Goal: Task Accomplishment & Management: Manage account settings

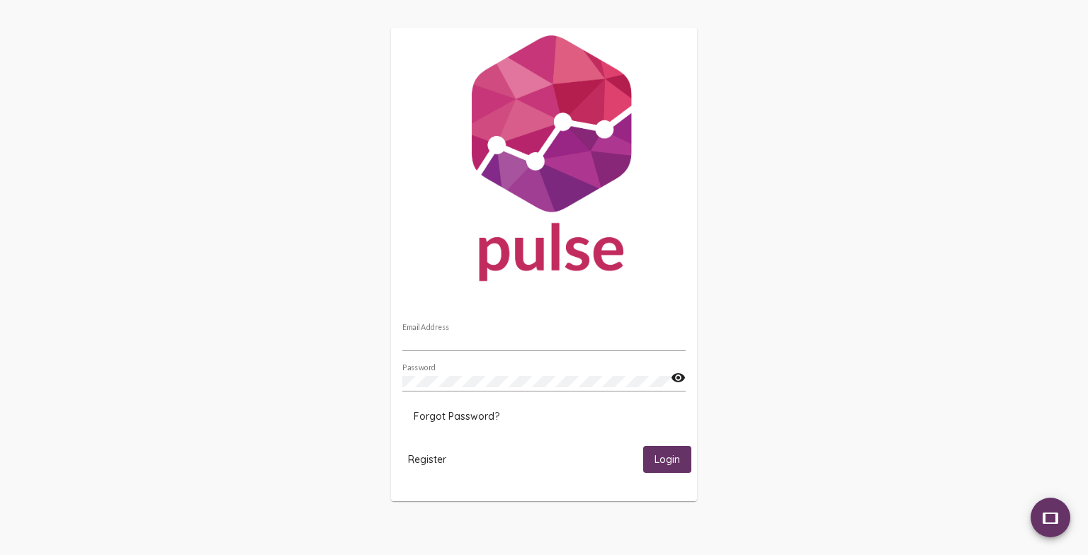
type input "[PERSON_NAME] [PERSON_NAME]"
click at [544, 283] on img at bounding box center [544, 162] width 306 height 268
click at [665, 463] on span "Login" at bounding box center [668, 460] width 26 height 13
click at [585, 341] on input "[PERSON_NAME] [PERSON_NAME]" at bounding box center [543, 341] width 283 height 11
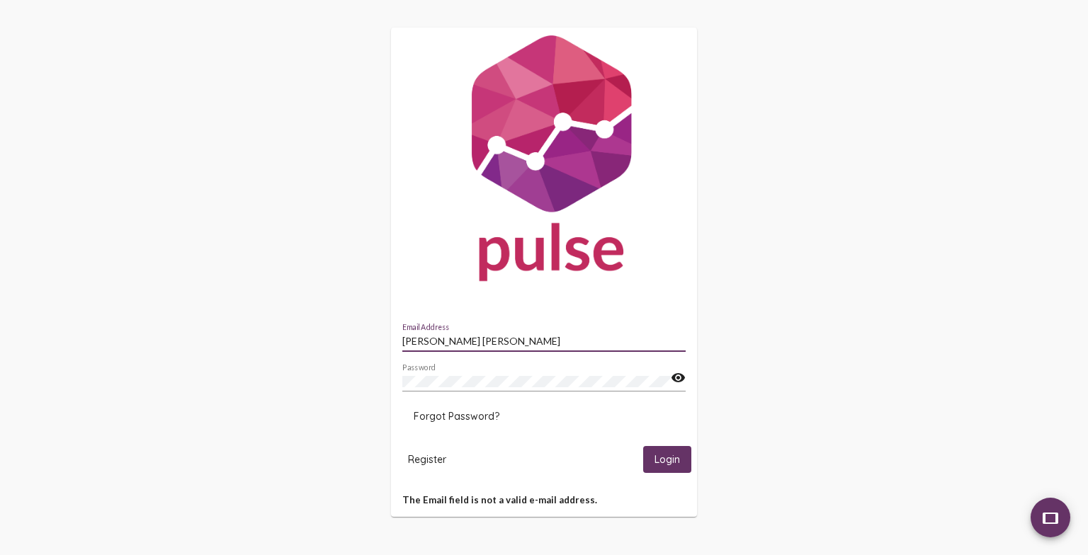
click at [604, 346] on input "[PERSON_NAME] [PERSON_NAME]" at bounding box center [543, 341] width 283 height 11
type input "[PERSON_NAME][EMAIL_ADDRESS][PERSON_NAME][DOMAIN_NAME]"
click at [667, 464] on span "Login" at bounding box center [668, 460] width 26 height 13
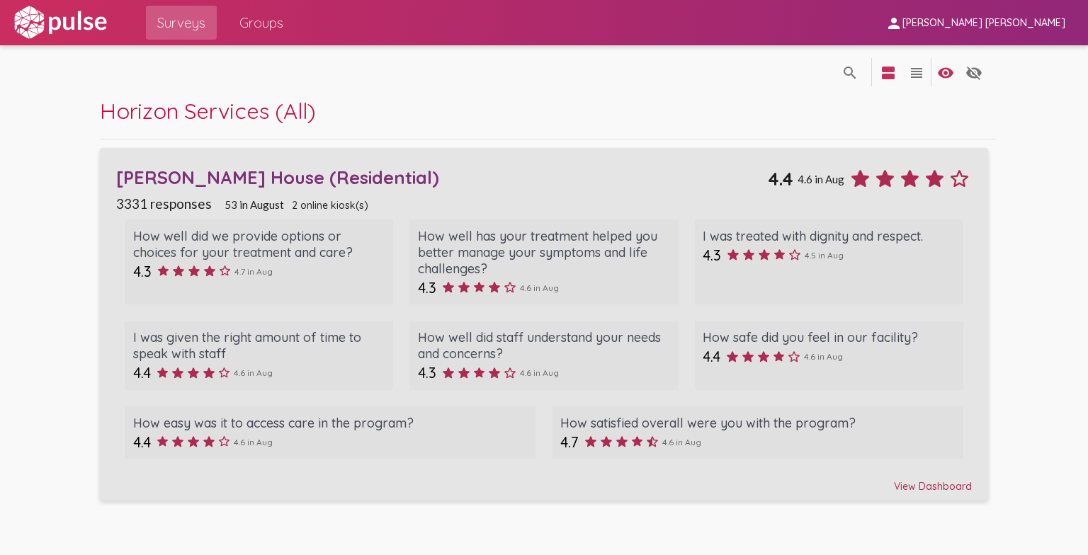
click at [921, 491] on div "View Dashboard" at bounding box center [543, 481] width 855 height 26
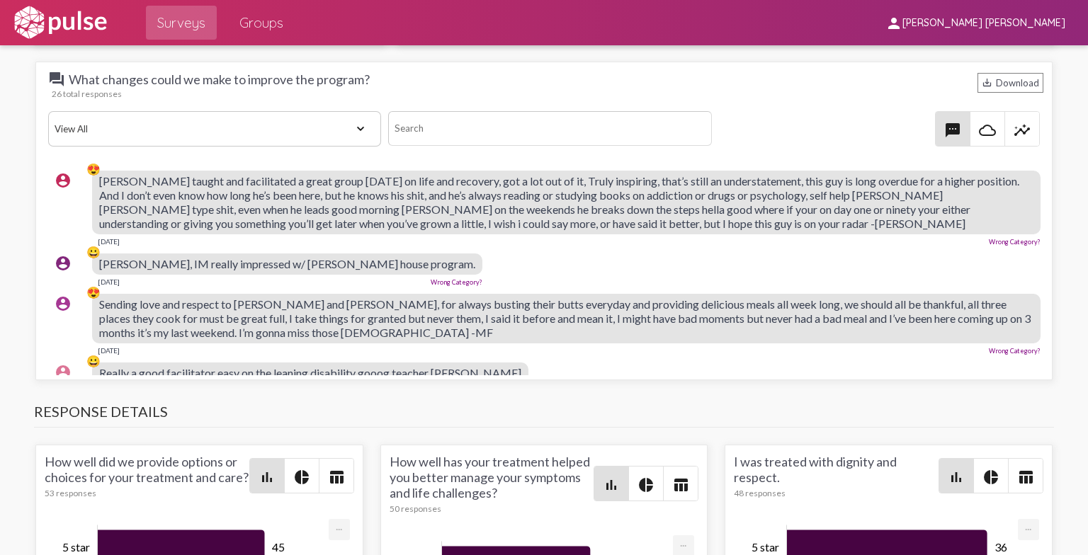
scroll to position [1502, 0]
